Goal: Transaction & Acquisition: Purchase product/service

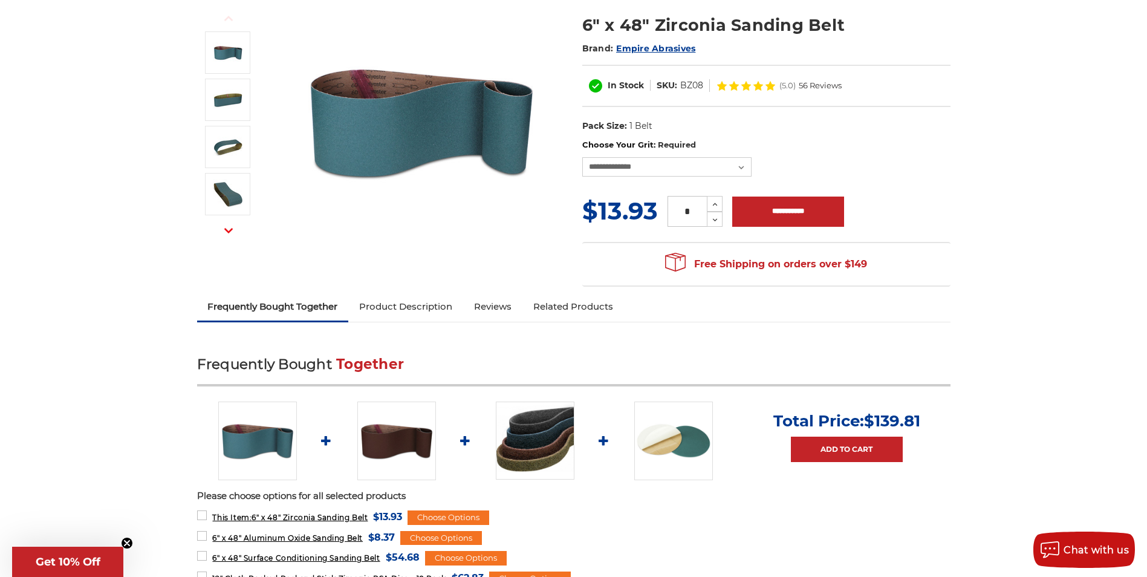
scroll to position [302, 0]
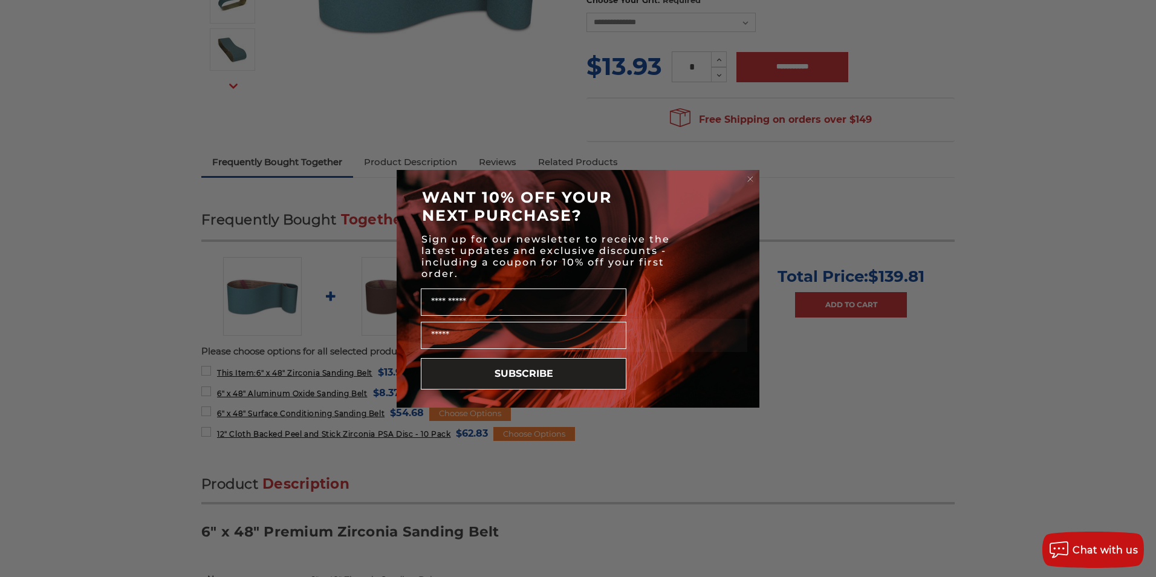
click at [749, 177] on icon "Close dialog" at bounding box center [750, 178] width 5 height 5
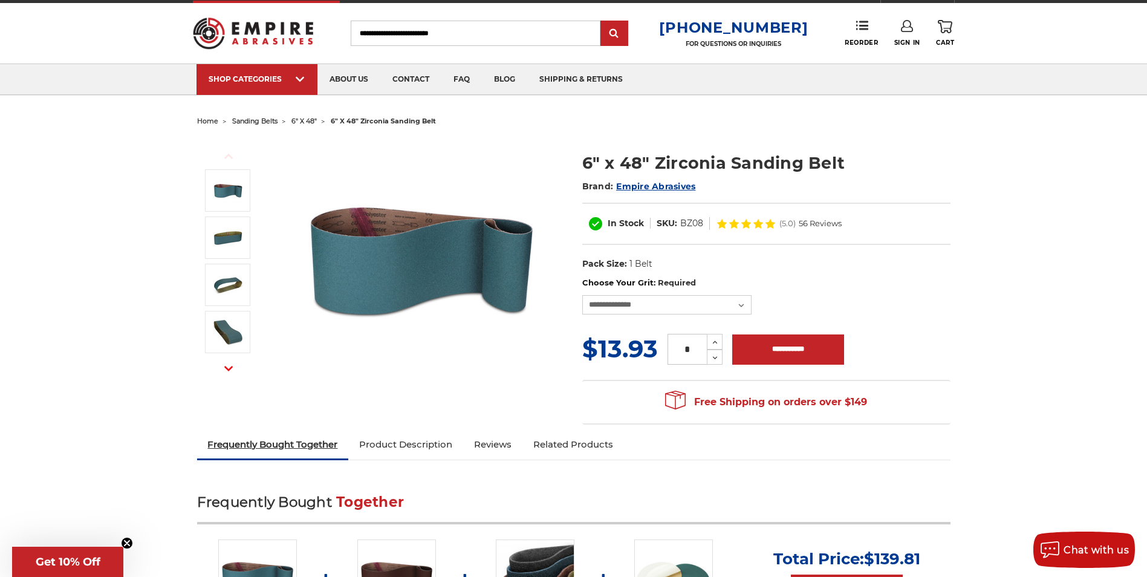
scroll to position [0, 0]
